Goal: Task Accomplishment & Management: Manage account settings

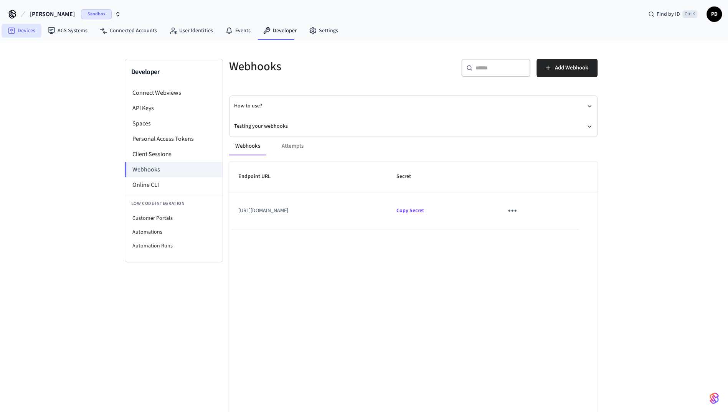
click at [13, 25] on link "Devices" at bounding box center [22, 31] width 40 height 14
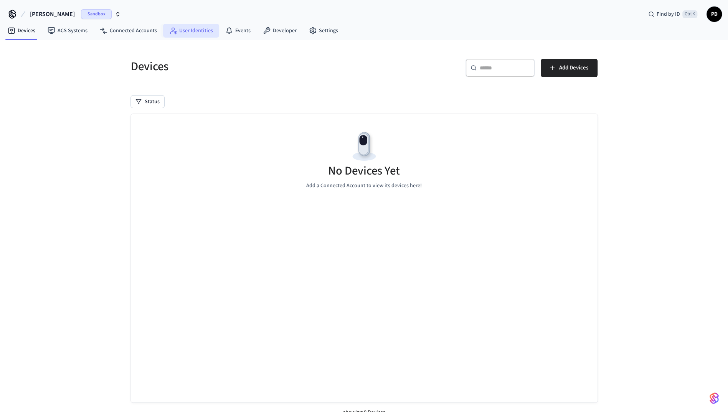
click at [193, 26] on link "User Identities" at bounding box center [191, 31] width 56 height 14
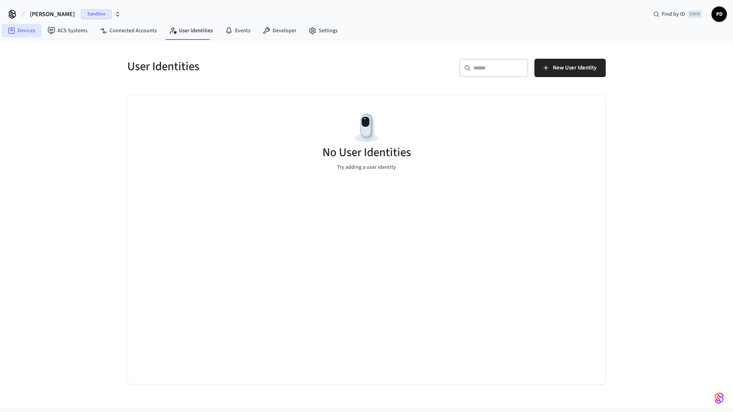
click at [21, 29] on link "Devices" at bounding box center [22, 31] width 40 height 14
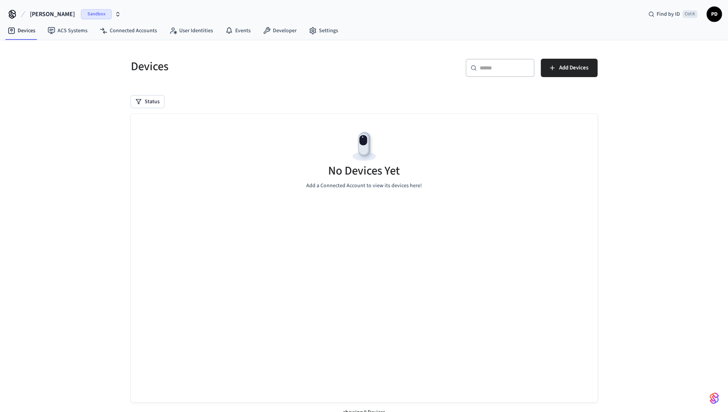
click at [53, 15] on span "[PERSON_NAME]" at bounding box center [52, 14] width 45 height 9
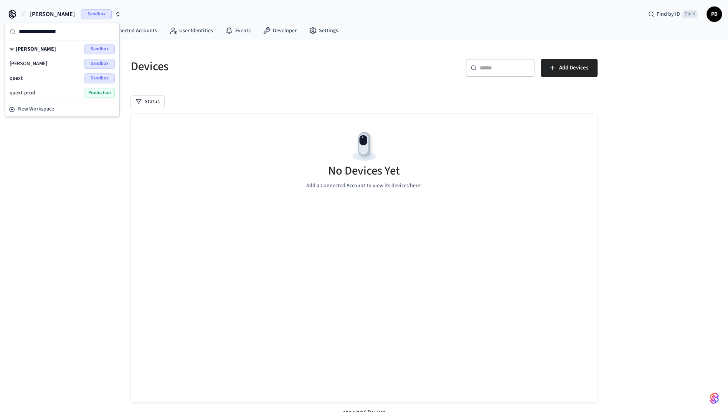
click at [50, 76] on div "qaext Sandbox" at bounding box center [62, 78] width 105 height 10
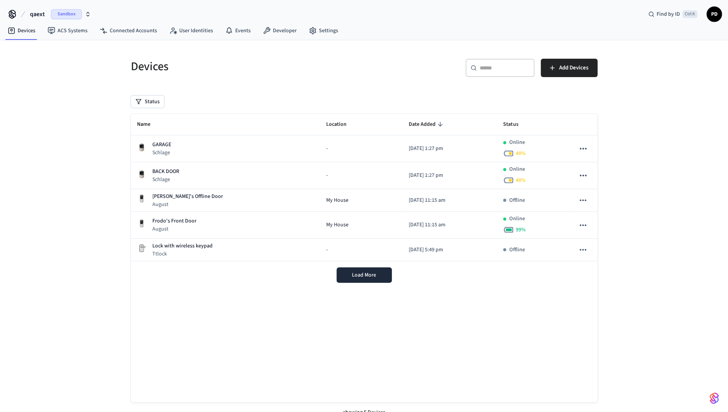
click at [72, 137] on div "Devices ​ ​ Add Devices Status Name Location Date Added Status GARAGE Schlage -…" at bounding box center [364, 231] width 728 height 382
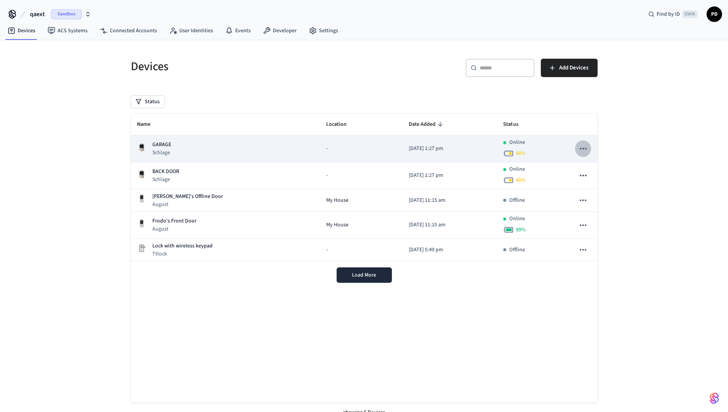
click at [585, 148] on icon "sticky table" at bounding box center [583, 149] width 7 height 2
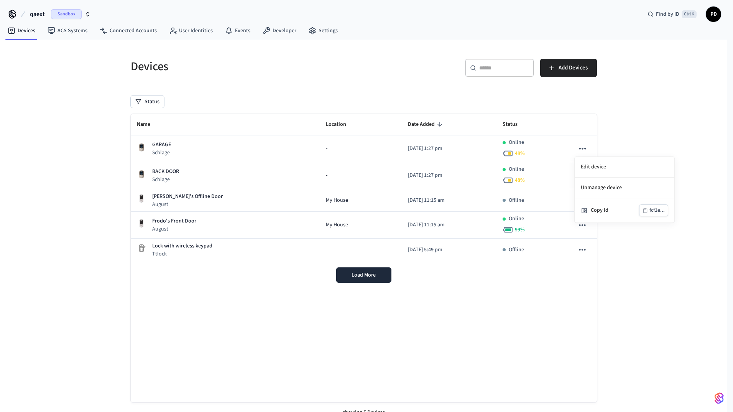
click at [634, 115] on div at bounding box center [366, 206] width 733 height 412
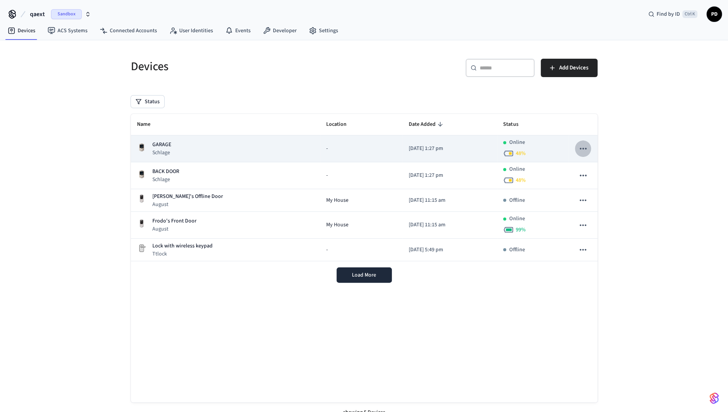
click at [583, 146] on icon "sticky table" at bounding box center [583, 148] width 10 height 10
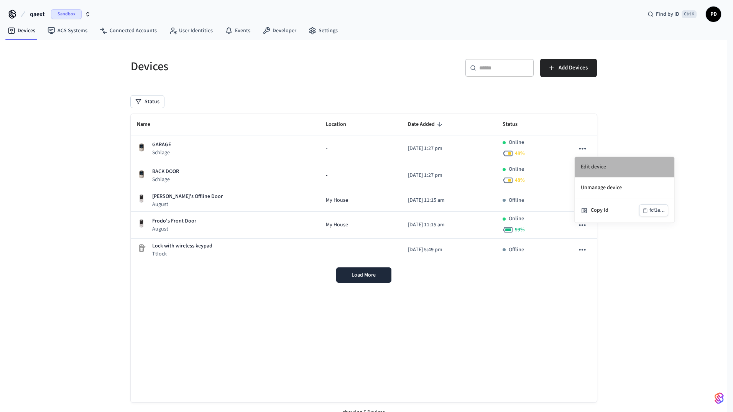
click at [594, 163] on li "Edit device" at bounding box center [625, 167] width 100 height 21
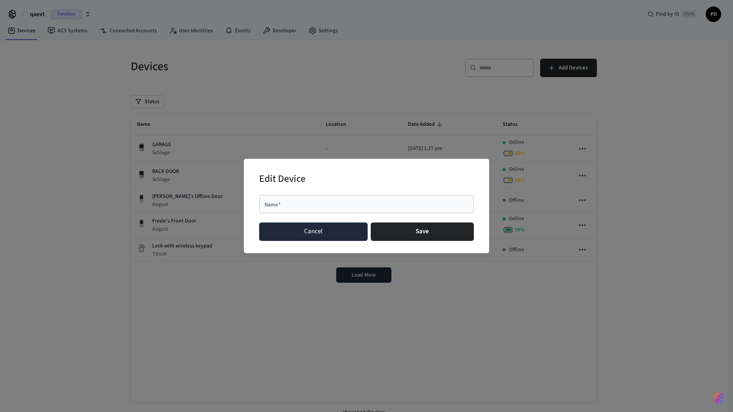
click at [283, 226] on button "Cancel" at bounding box center [313, 231] width 109 height 18
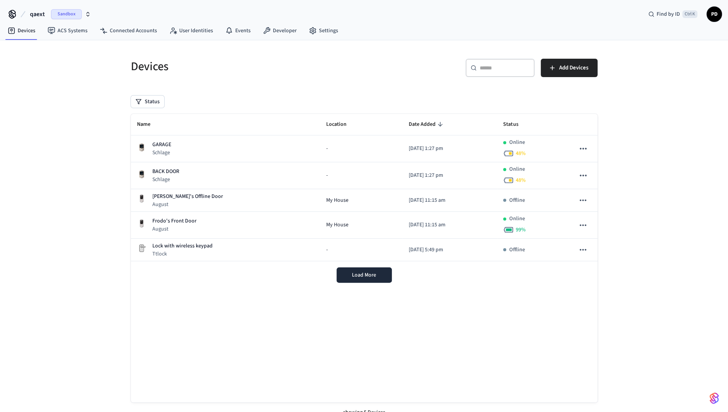
drag, startPoint x: 96, startPoint y: 255, endPoint x: 100, endPoint y: 252, distance: 4.8
click at [97, 255] on div "Devices ​ ​ Add Devices Status Name Location Date Added Status GARAGE Schlage -…" at bounding box center [364, 231] width 728 height 382
click at [365, 271] on span "Load More" at bounding box center [364, 275] width 24 height 8
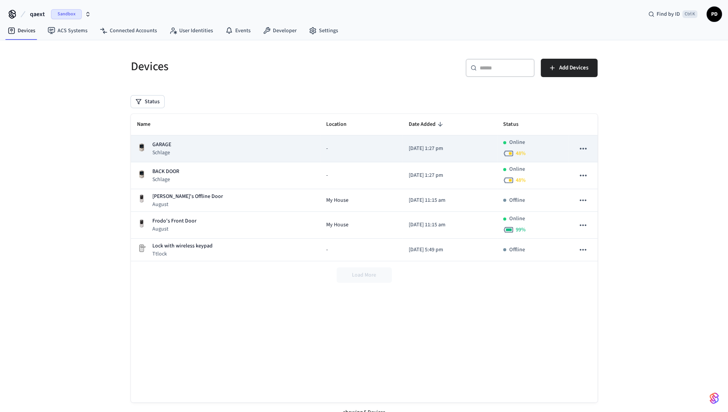
click at [236, 154] on div "GARAGE Schlage" at bounding box center [225, 149] width 177 height 16
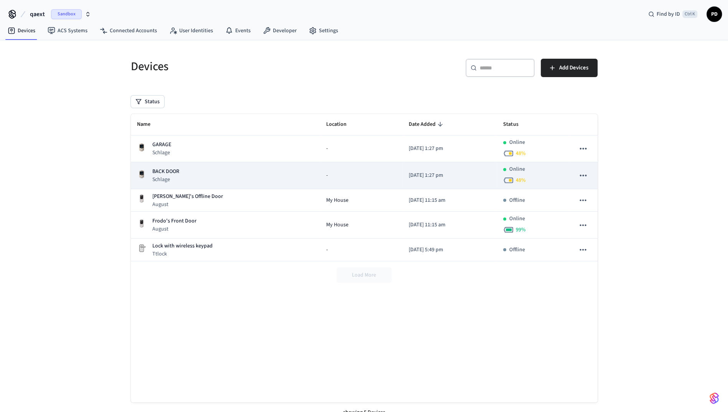
click at [180, 171] on div "BACK DOOR Schlage" at bounding box center [225, 176] width 177 height 16
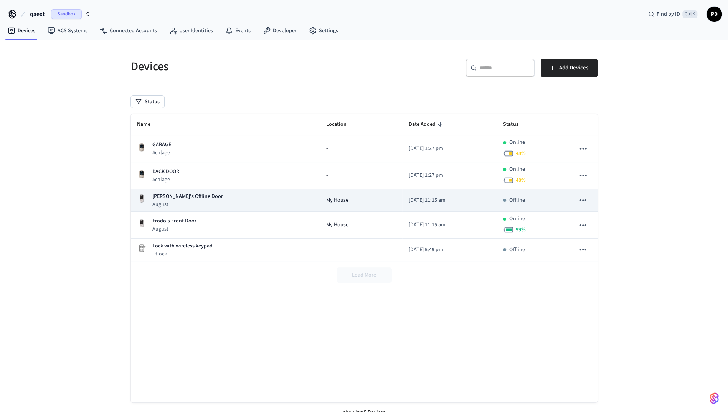
click at [219, 197] on div "Frodo's Offline Door August" at bounding box center [225, 201] width 177 height 16
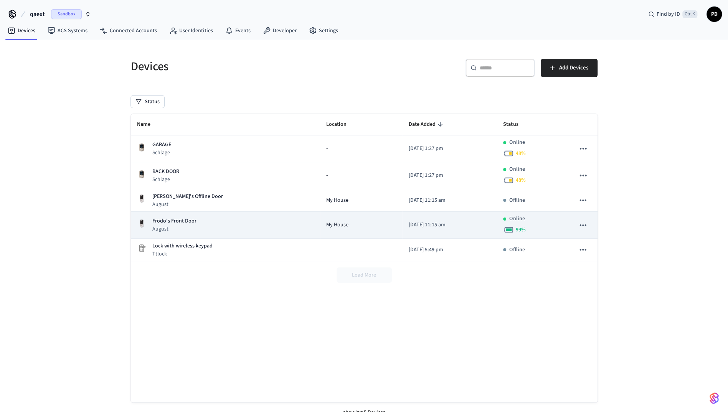
click at [240, 214] on td "Frodo's Front Door August" at bounding box center [225, 225] width 189 height 27
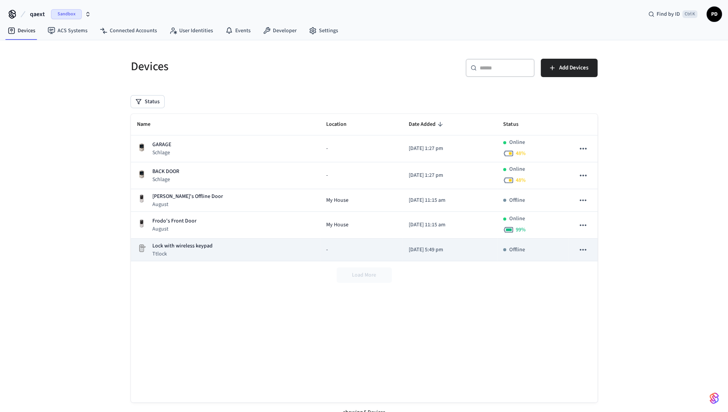
click at [232, 245] on div "Lock with wireless keypad Ttlock" at bounding box center [225, 250] width 177 height 16
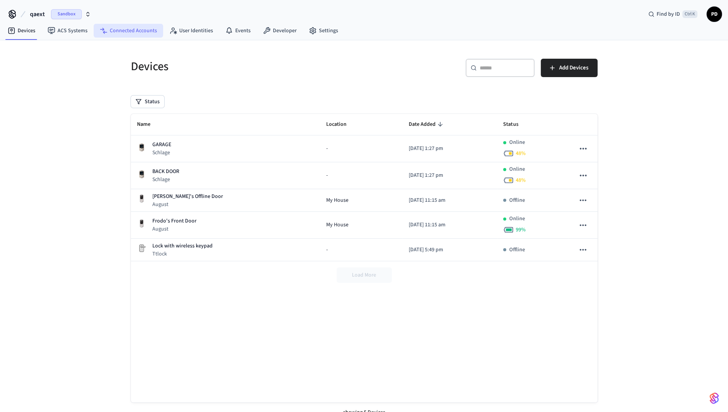
click at [146, 34] on link "Connected Accounts" at bounding box center [128, 31] width 69 height 14
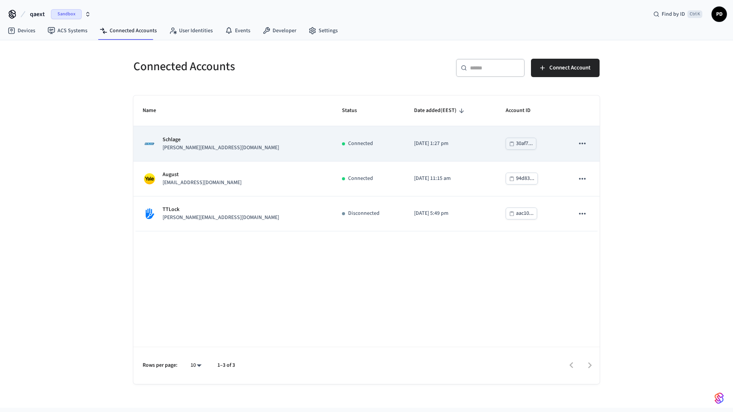
click at [586, 145] on icon "sticky table" at bounding box center [583, 143] width 10 height 10
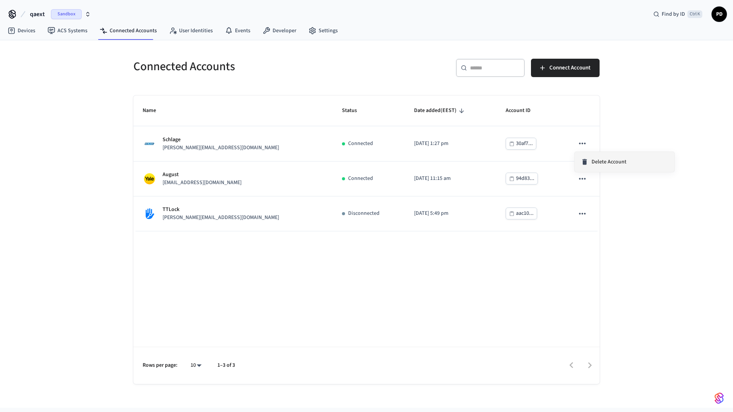
click at [589, 163] on div "Delete Account" at bounding box center [604, 162] width 46 height 8
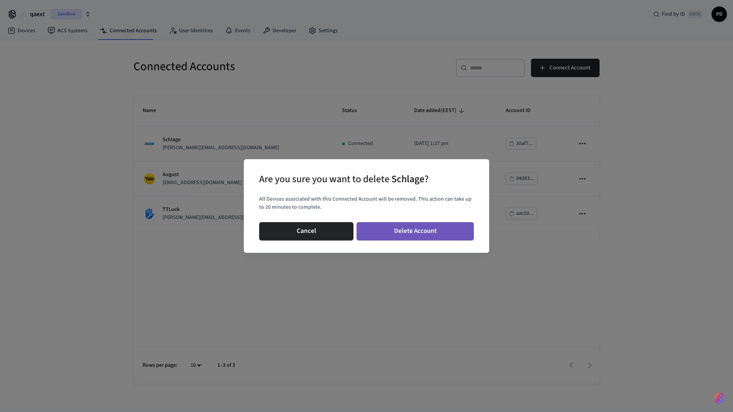
click at [442, 229] on button "Delete Account" at bounding box center [415, 231] width 117 height 18
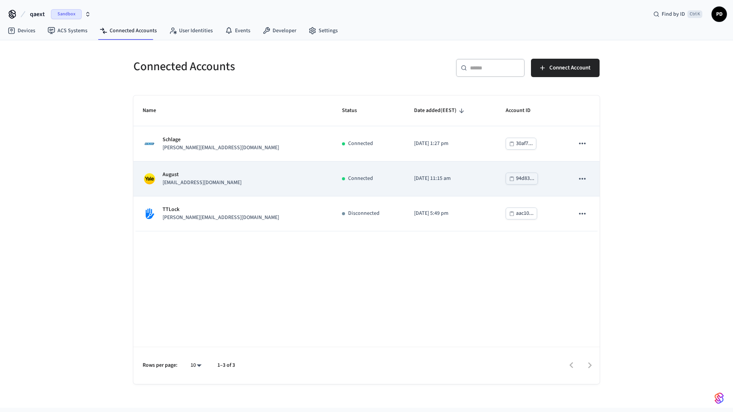
click at [587, 177] on icon "sticky table" at bounding box center [583, 179] width 10 height 10
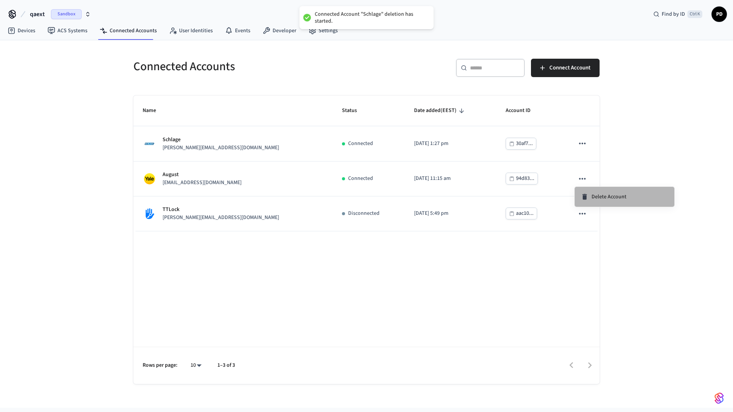
click at [593, 199] on span "Delete Account" at bounding box center [609, 197] width 35 height 8
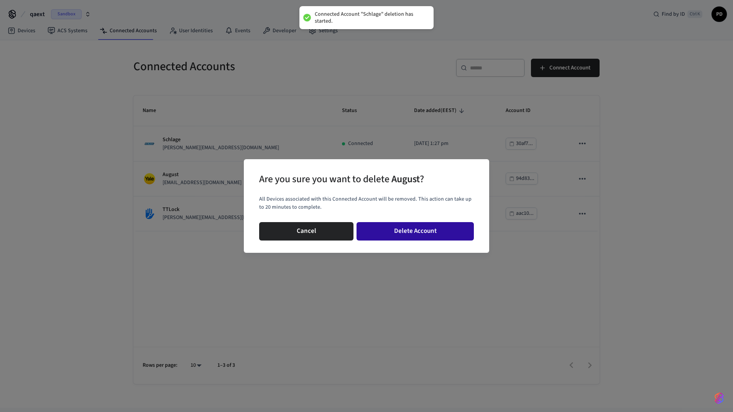
drag, startPoint x: 414, startPoint y: 235, endPoint x: 433, endPoint y: 231, distance: 19.4
click at [415, 235] on button "Delete Account" at bounding box center [415, 231] width 117 height 18
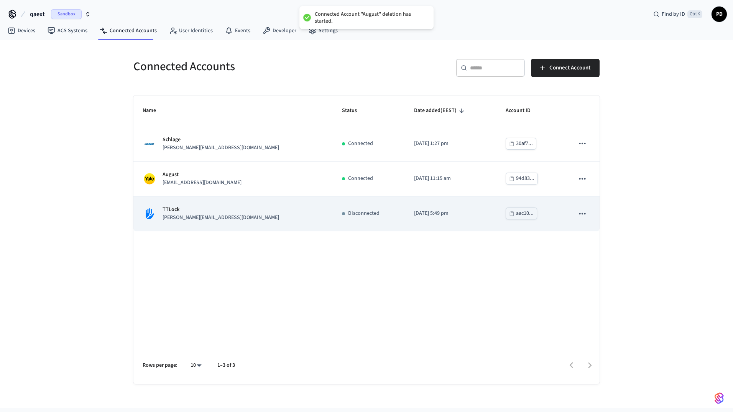
click at [586, 210] on icon "sticky table" at bounding box center [583, 214] width 10 height 10
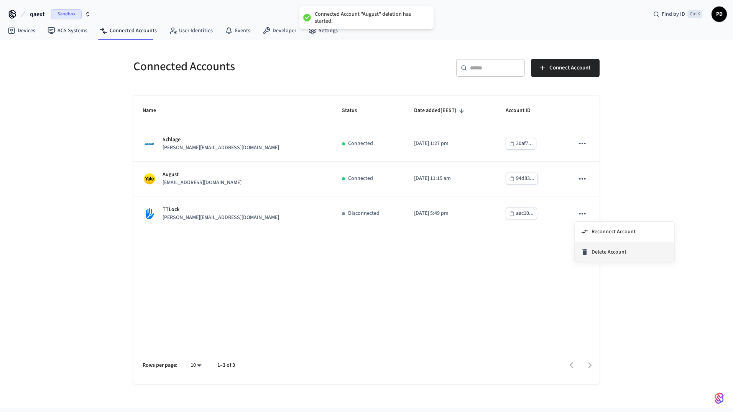
click at [595, 248] on span "Delete Account" at bounding box center [609, 252] width 35 height 8
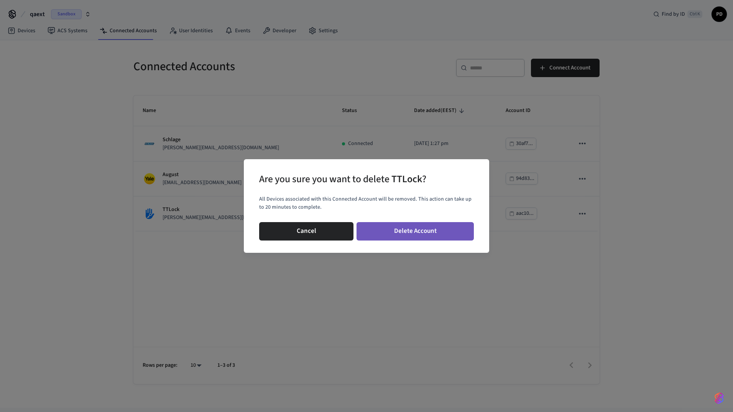
click at [458, 230] on button "Delete Account" at bounding box center [415, 231] width 117 height 18
